Goal: Task Accomplishment & Management: Use online tool/utility

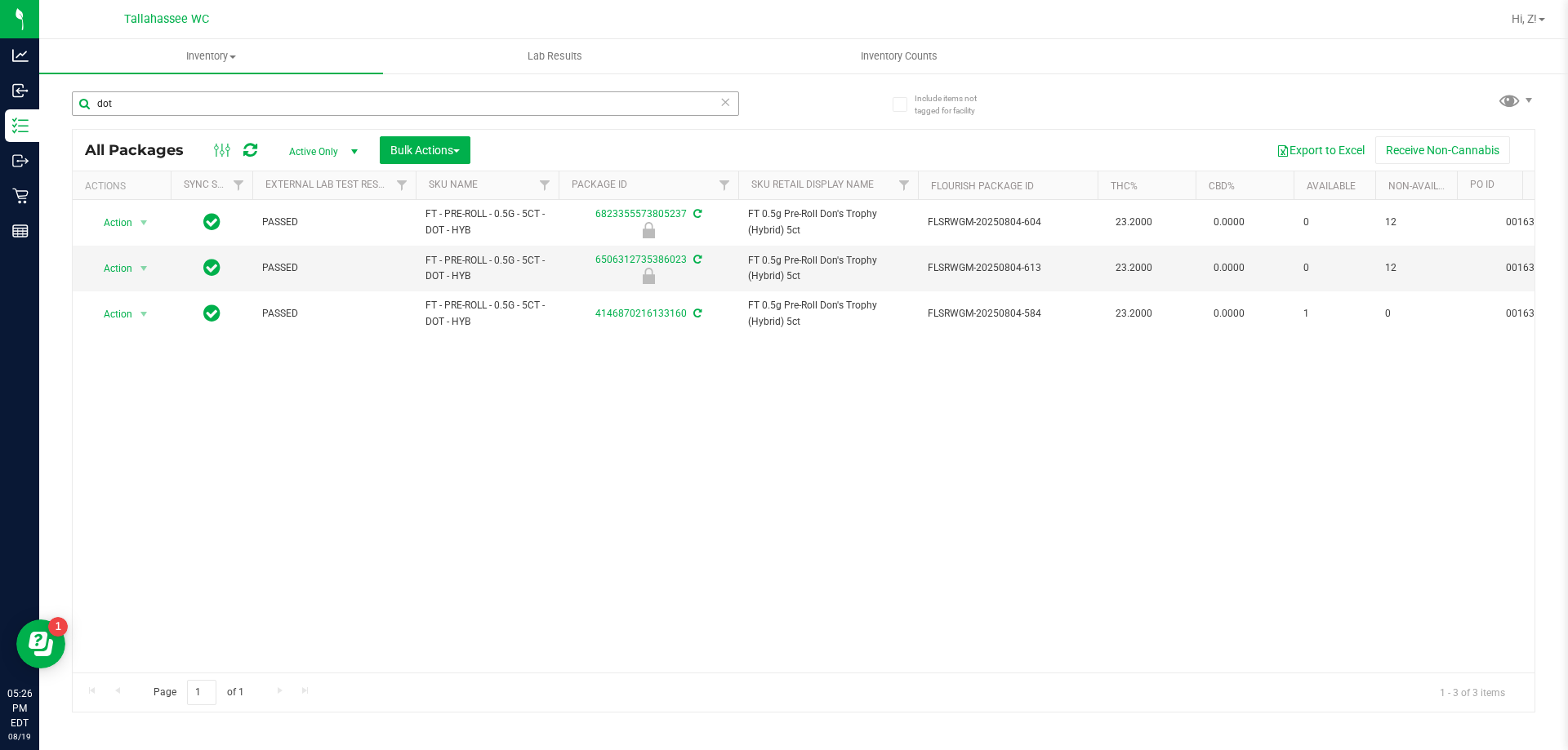
click at [204, 98] on input "dot" at bounding box center [405, 104] width 667 height 24
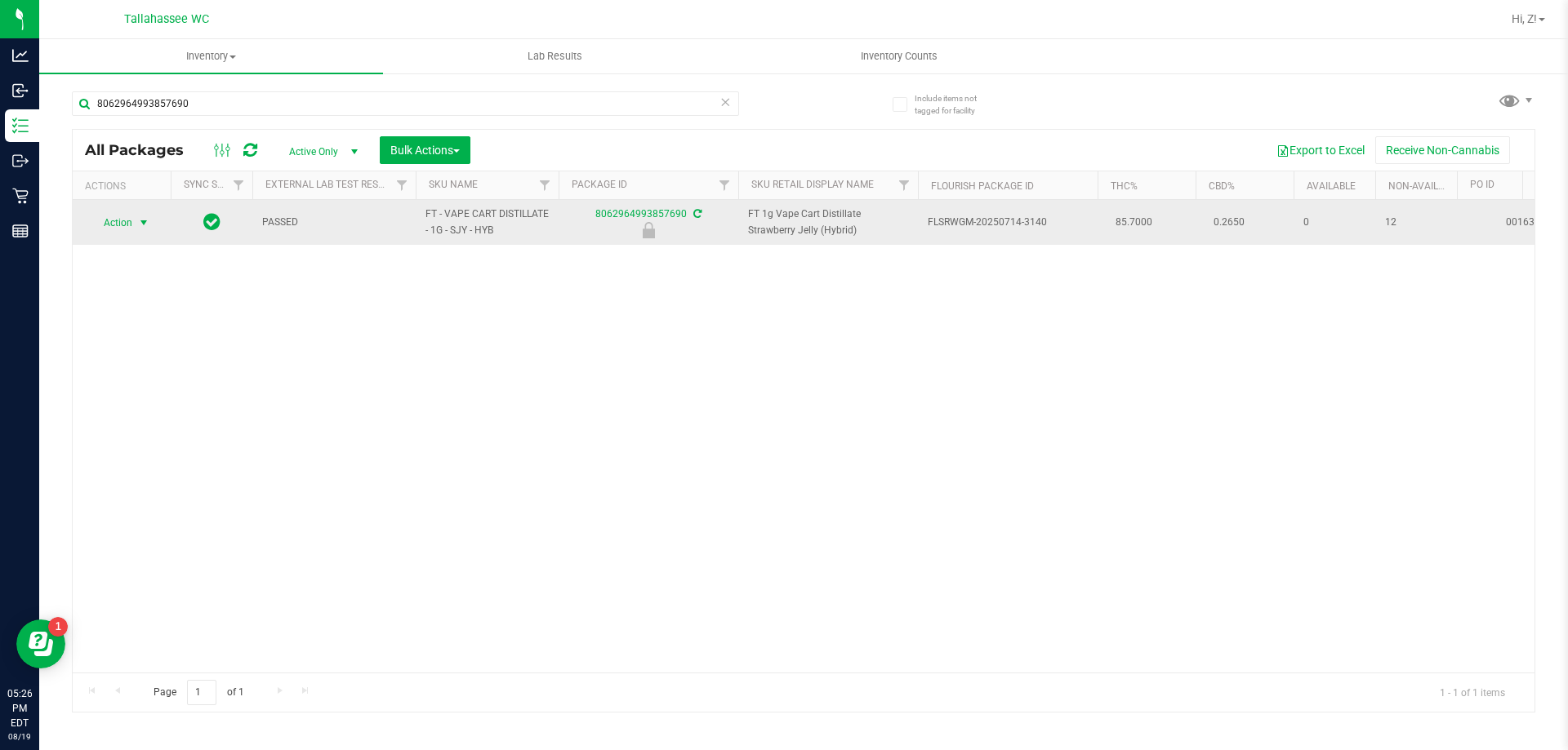
type input "8062964993857690"
click at [95, 228] on span "Action" at bounding box center [110, 222] width 44 height 23
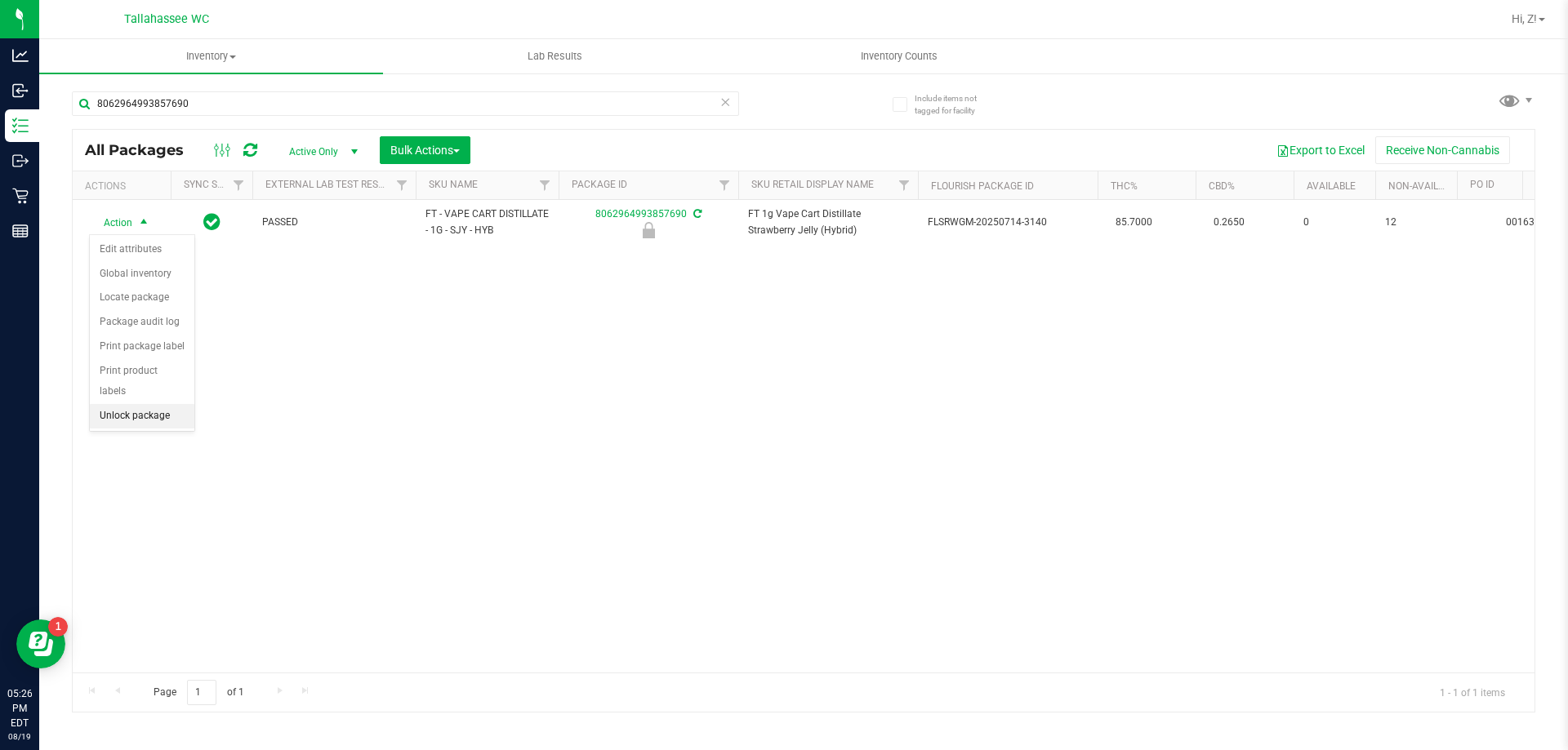
click at [153, 404] on li "Unlock package" at bounding box center [141, 416] width 105 height 24
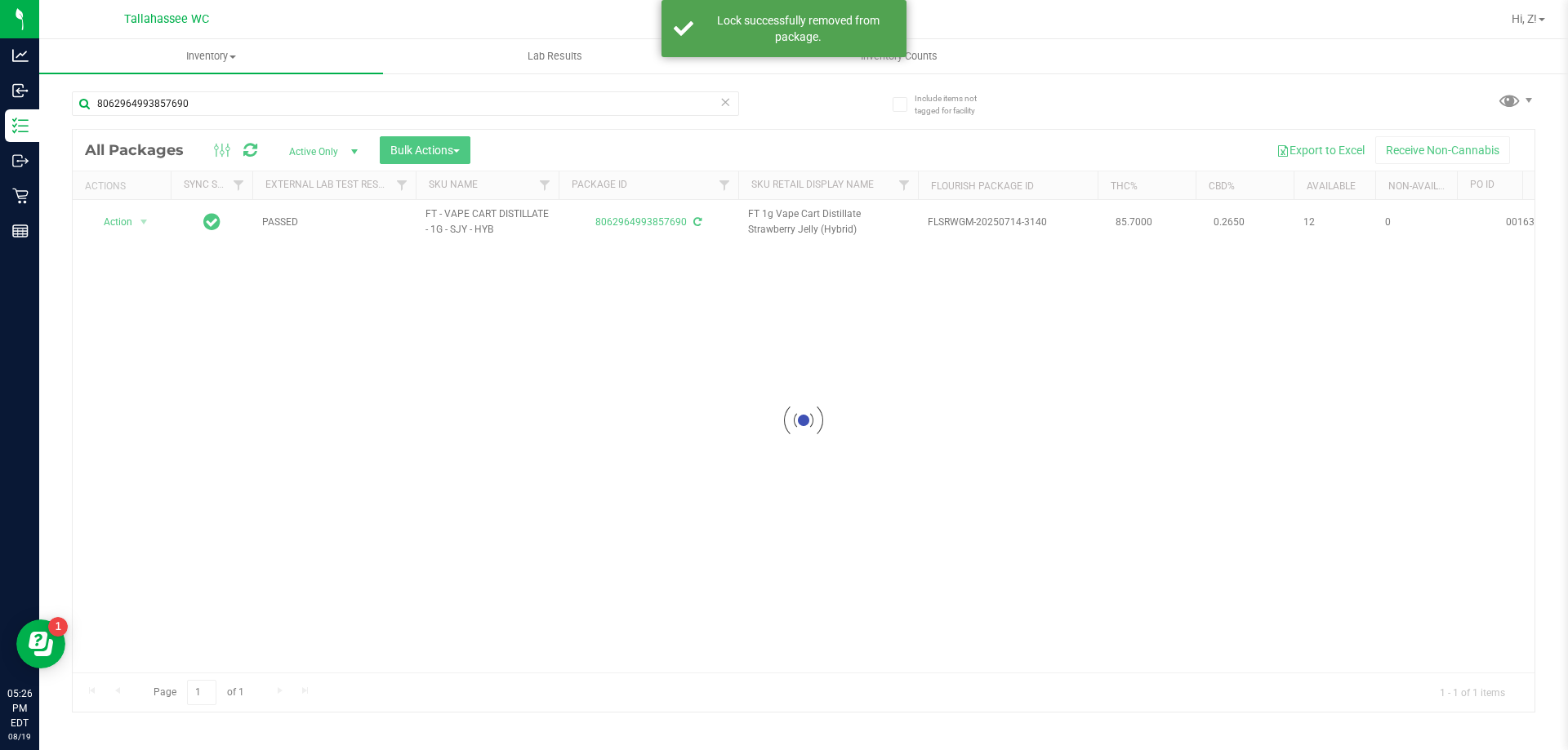
click at [134, 223] on div at bounding box center [803, 421] width 1462 height 582
click at [130, 221] on span "Action" at bounding box center [110, 222] width 44 height 23
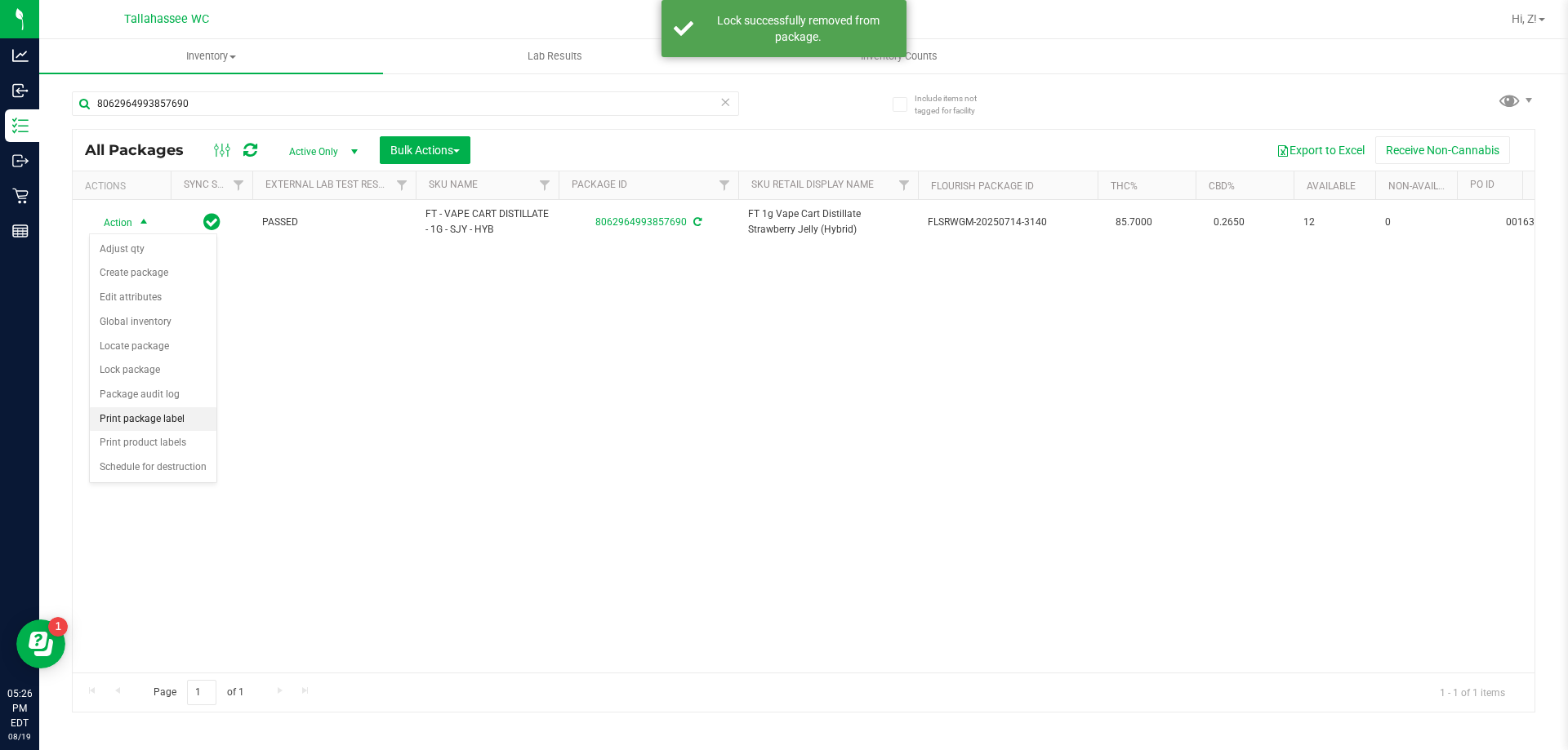
click at [160, 416] on li "Print package label" at bounding box center [153, 419] width 126 height 24
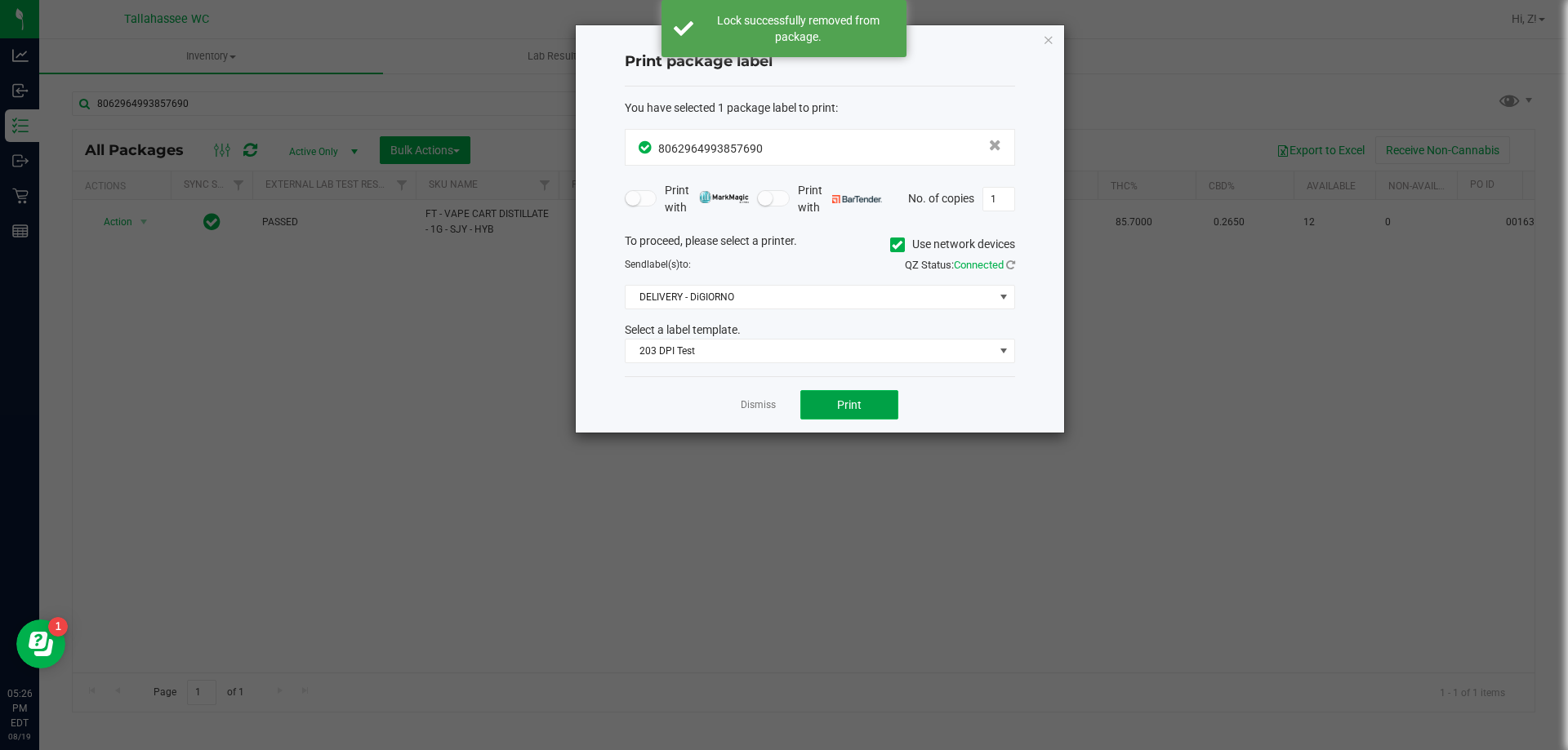
click at [863, 408] on button "Print" at bounding box center [849, 404] width 98 height 29
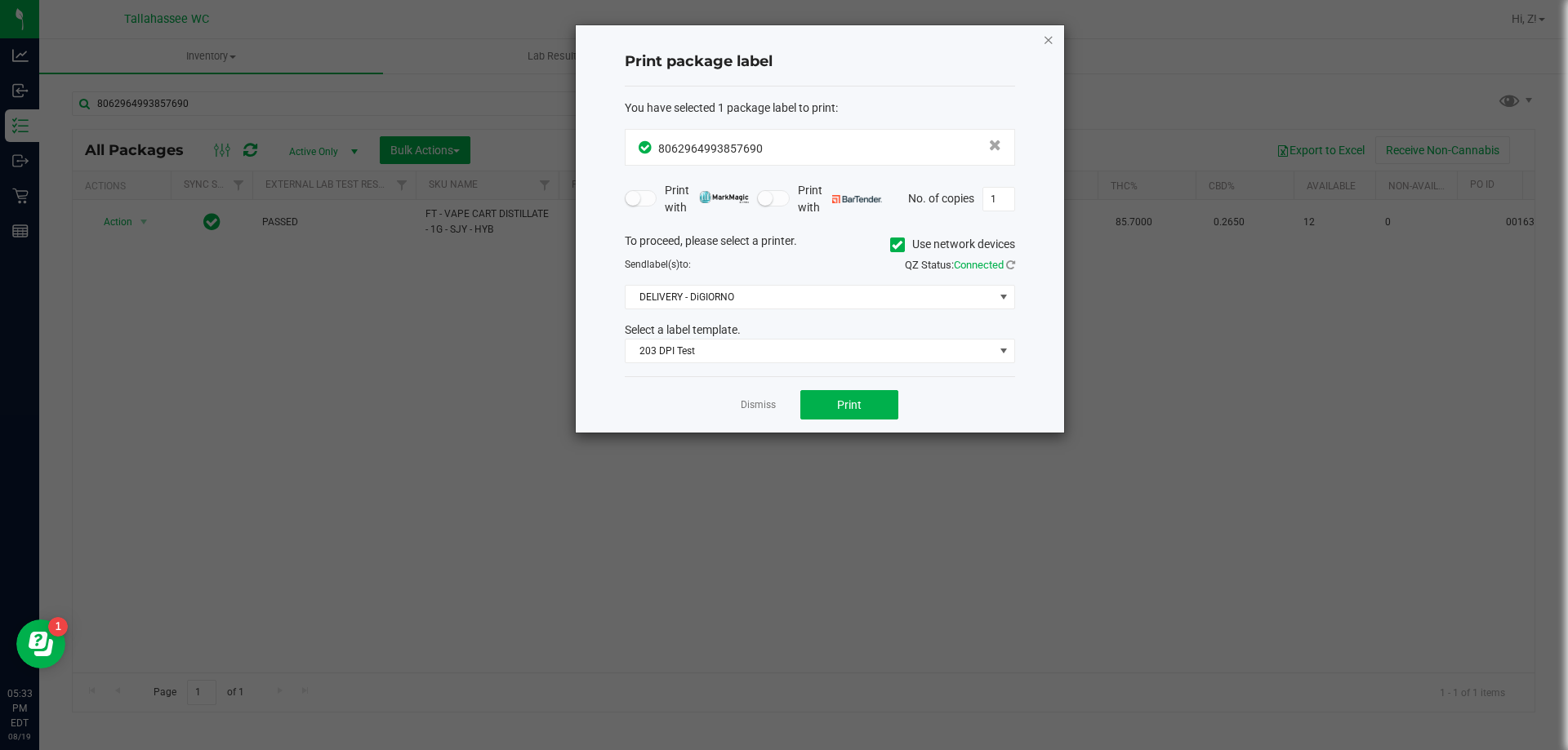
click at [1054, 47] on icon "button" at bounding box center [1049, 39] width 11 height 20
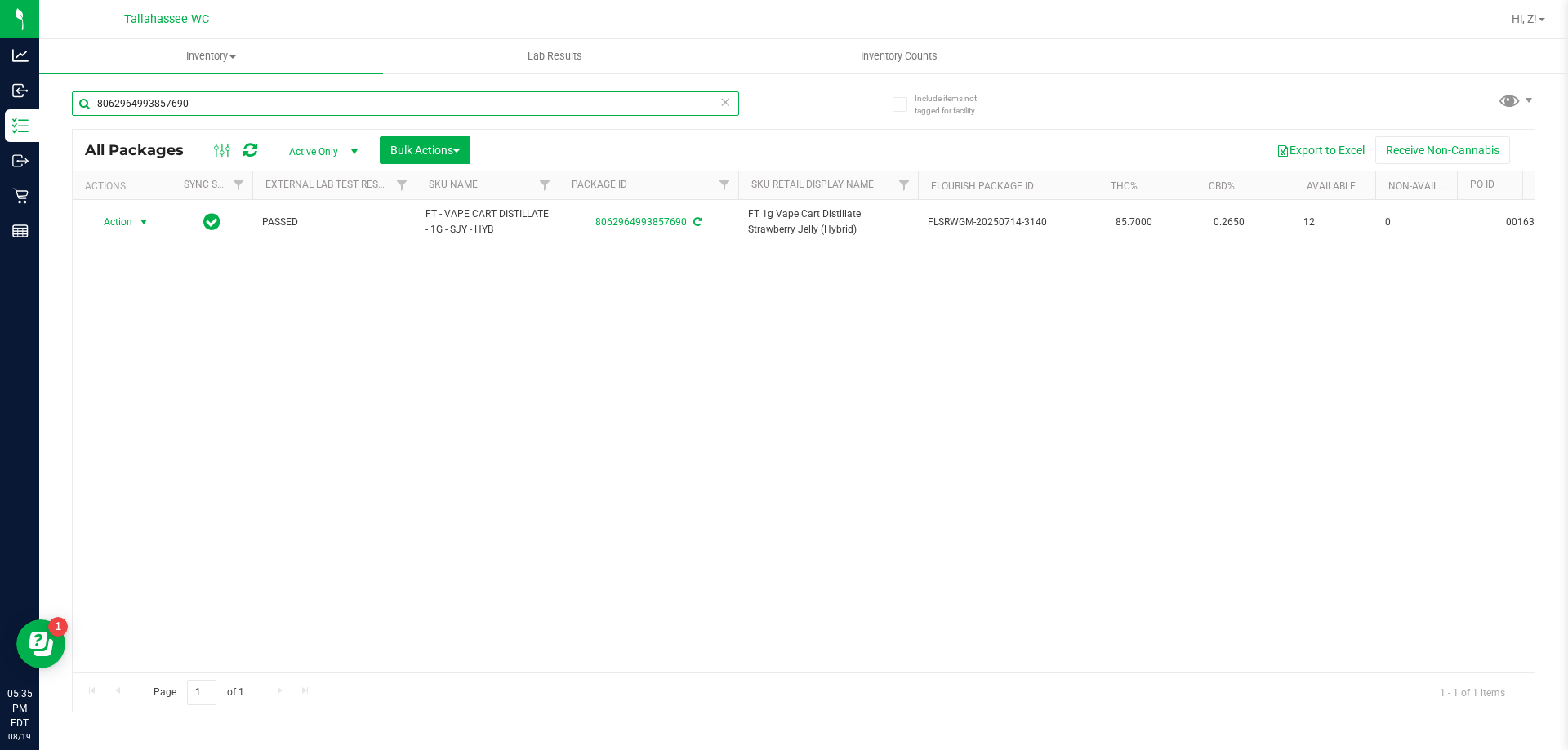
click at [317, 107] on input "8062964993857690" at bounding box center [405, 104] width 667 height 24
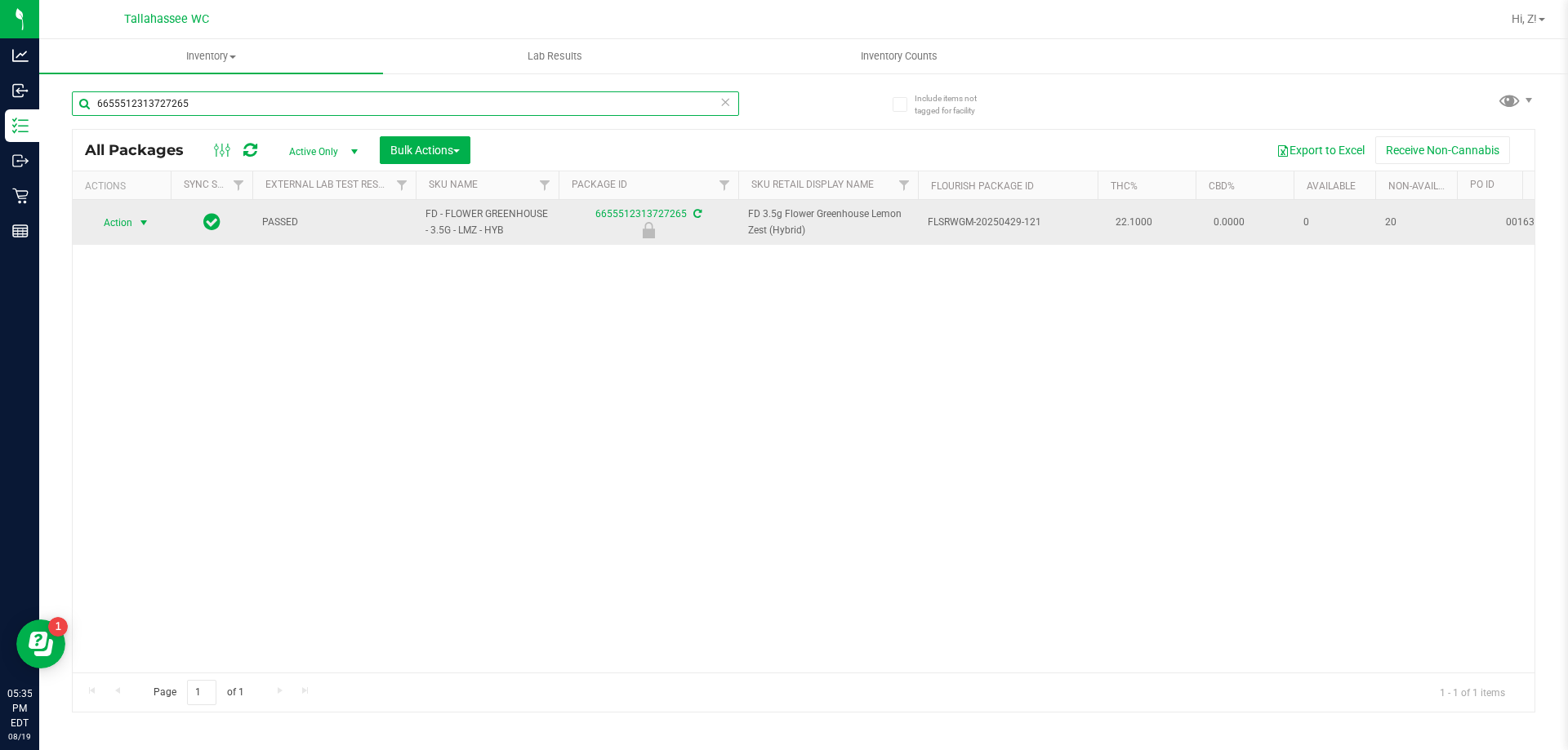
type input "6655512313727265"
click at [148, 224] on span "select" at bounding box center [144, 223] width 13 height 13
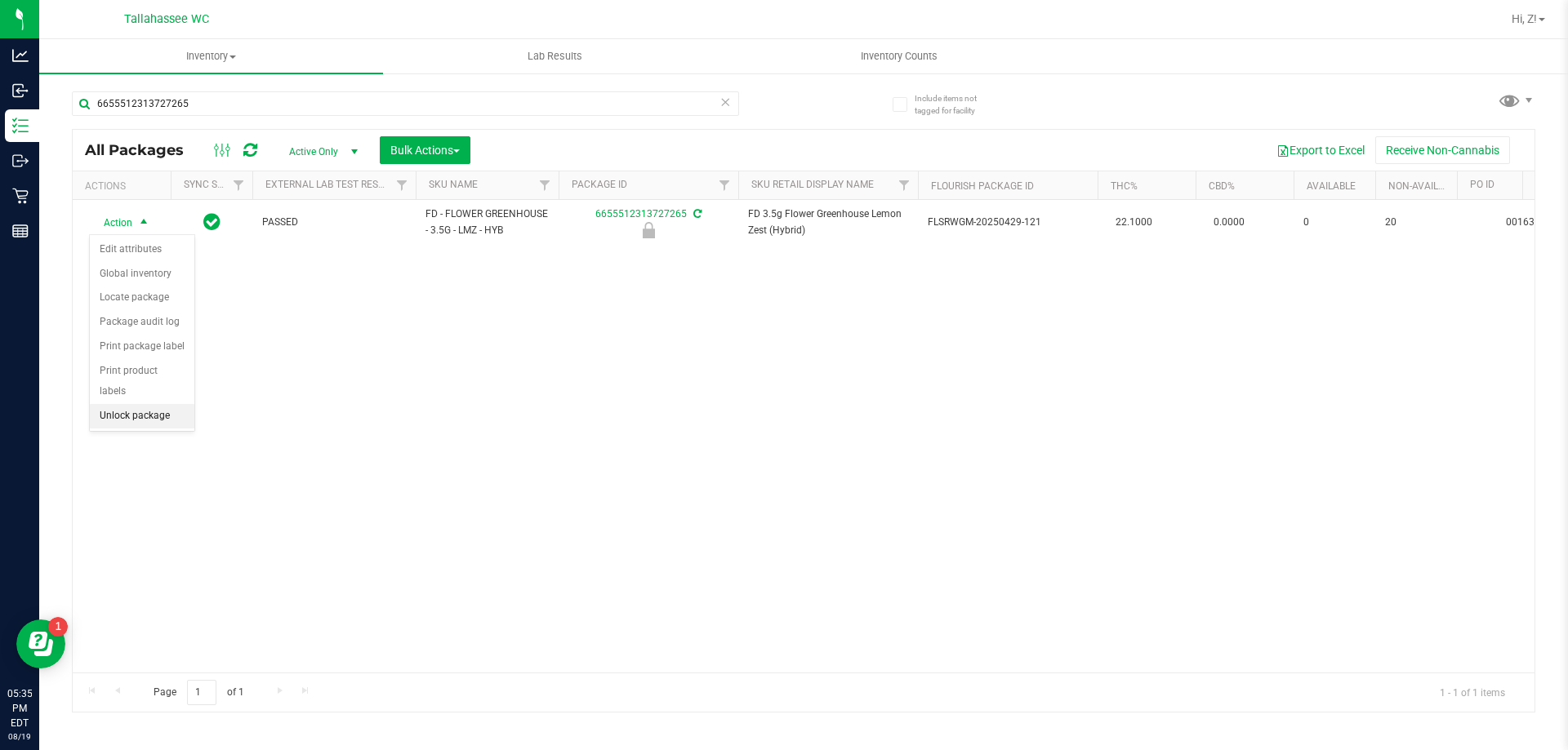
click at [152, 404] on li "Unlock package" at bounding box center [141, 416] width 105 height 24
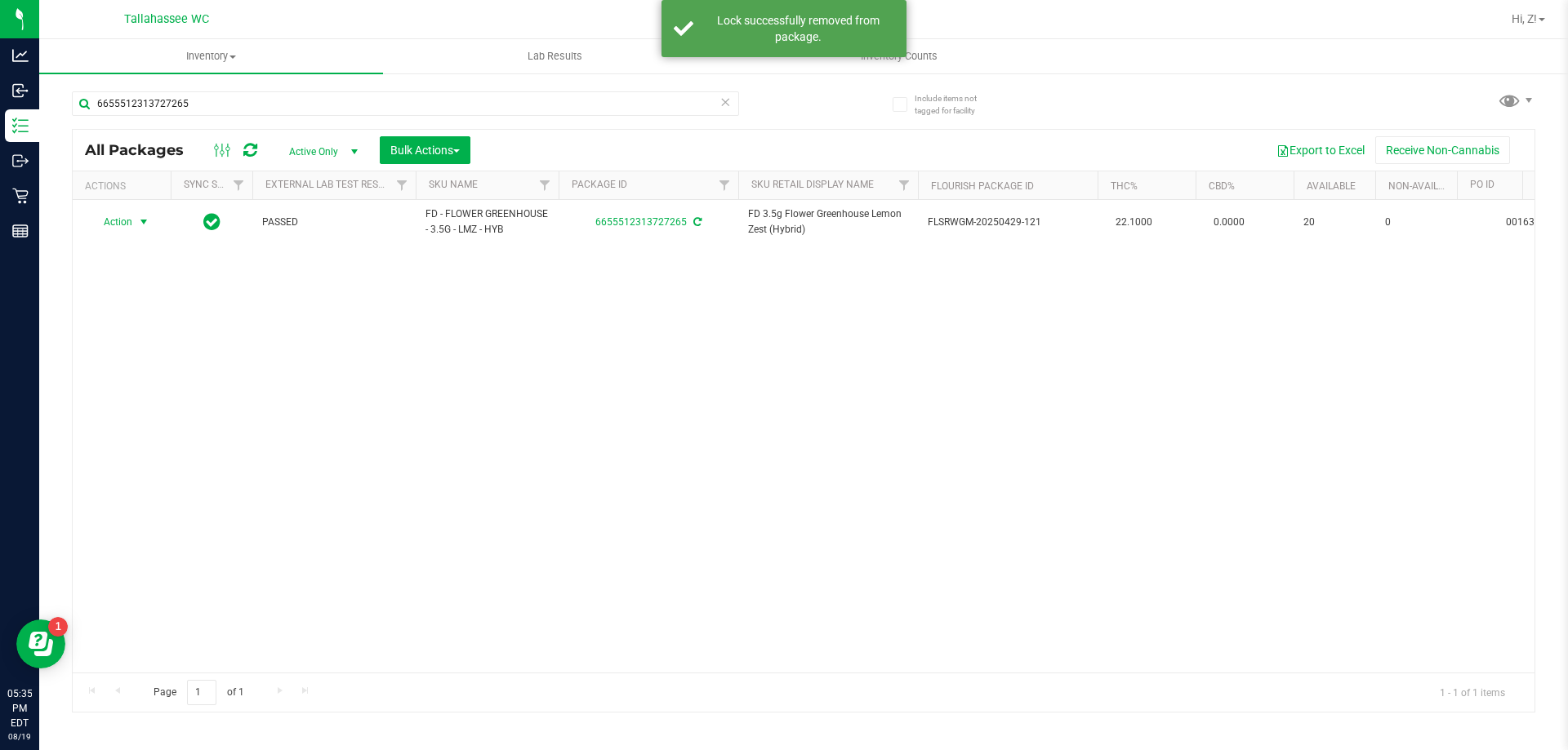
click at [125, 224] on span "Action" at bounding box center [110, 222] width 44 height 23
click at [149, 425] on li "Print package label" at bounding box center [153, 419] width 126 height 24
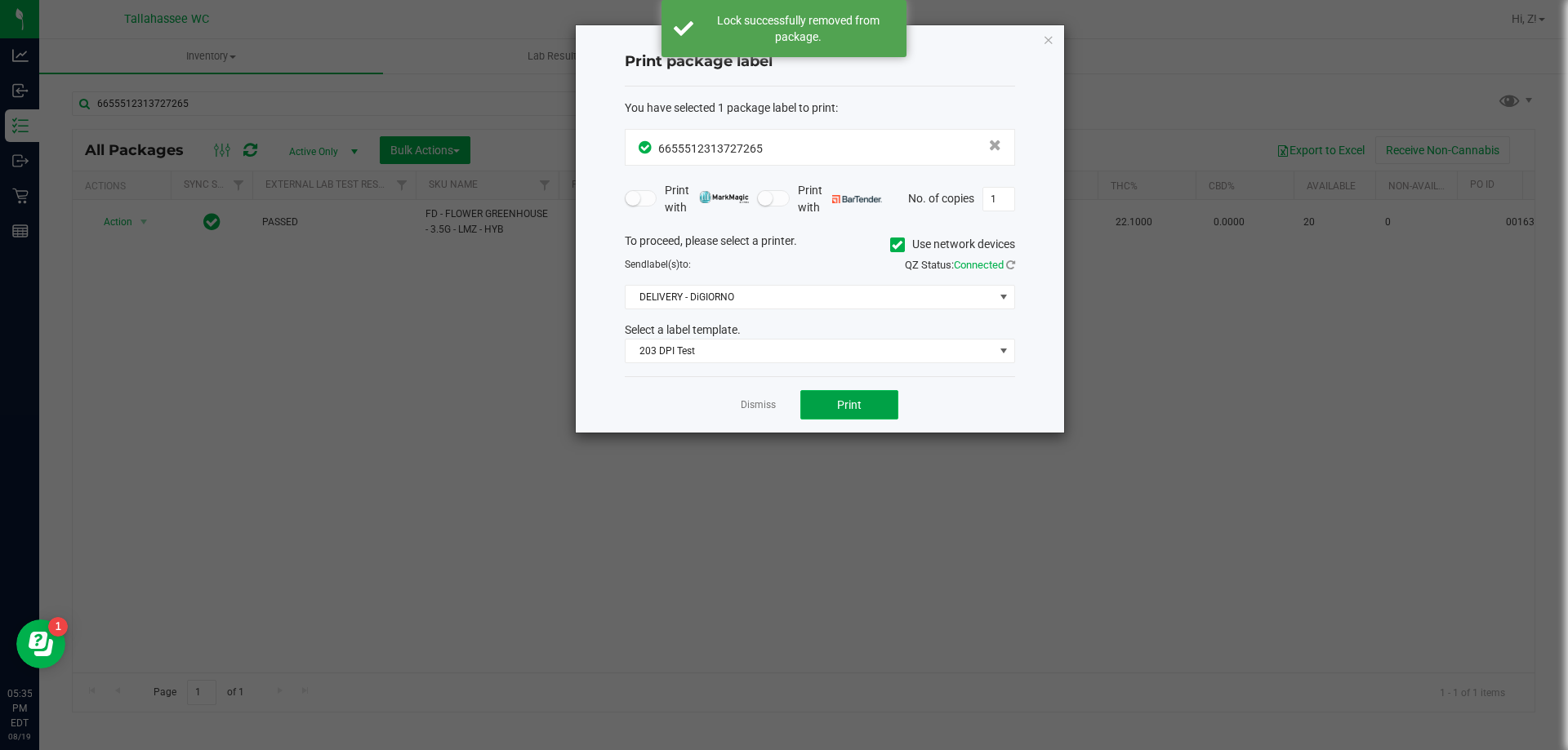
click at [849, 401] on span "Print" at bounding box center [849, 405] width 24 height 13
